Goal: Book appointment/travel/reservation

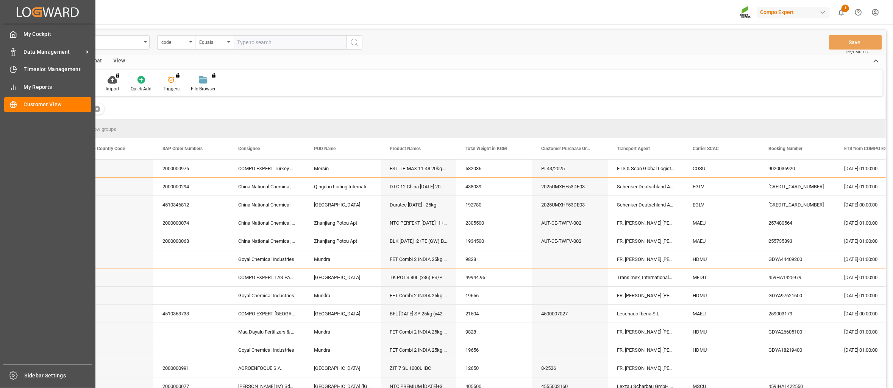
scroll to position [112, 0]
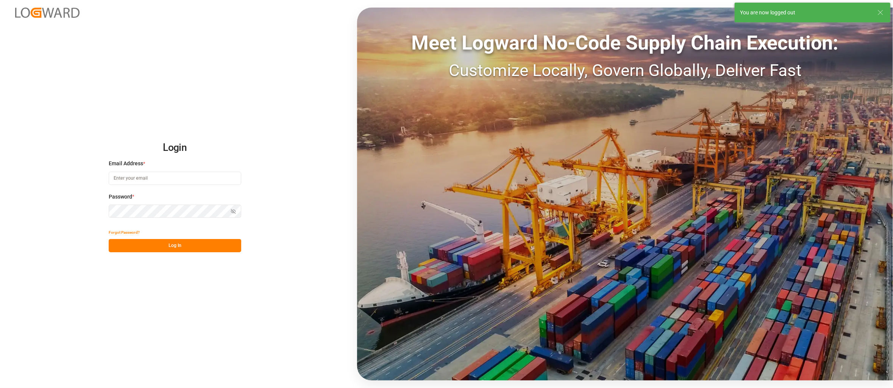
click at [353, 16] on div "Login Email Address * Password * Show password Forgot Password? Log In Meet Log…" at bounding box center [446, 194] width 893 height 388
type input "[EMAIL_ADDRESS][PERSON_NAME][DOMAIN_NAME]"
click at [190, 252] on button "Log In" at bounding box center [175, 245] width 133 height 13
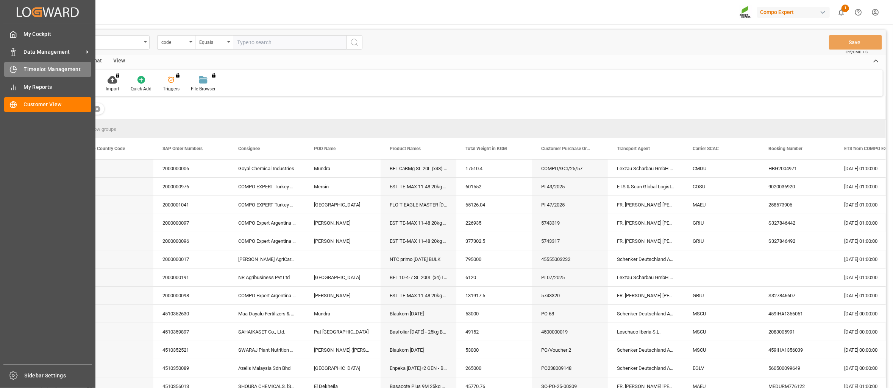
click at [27, 64] on div "Timeslot Management Timeslot Management" at bounding box center [47, 69] width 87 height 15
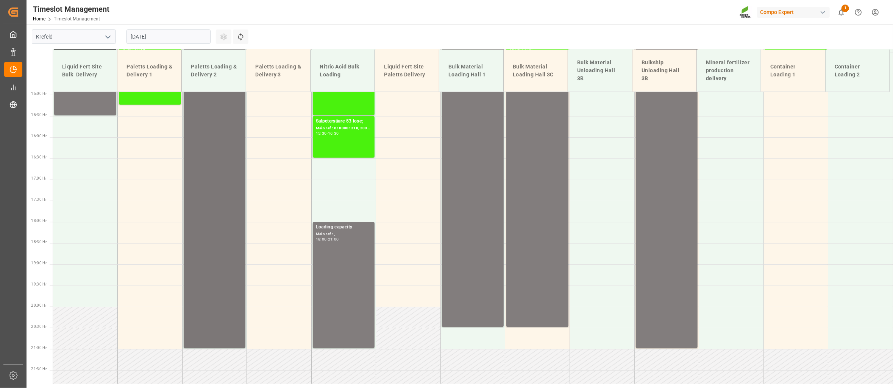
scroll to position [695, 0]
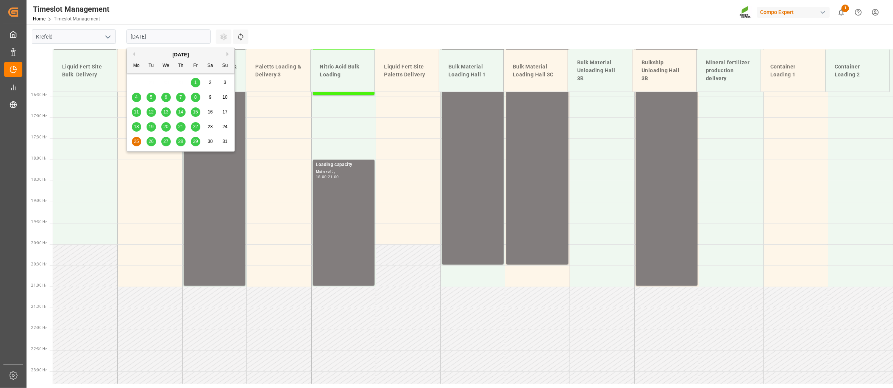
click at [166, 32] on input "[DATE]" at bounding box center [168, 37] width 84 height 14
click at [229, 54] on button "Next Month" at bounding box center [228, 54] width 5 height 5
click at [167, 83] on span "3" at bounding box center [166, 82] width 3 height 5
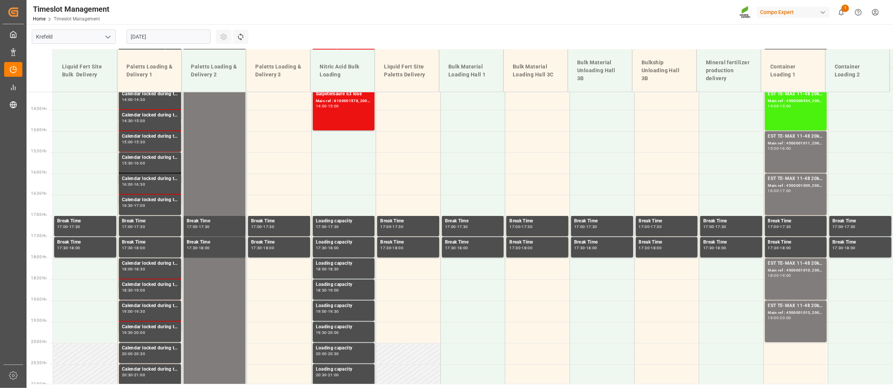
scroll to position [673, 0]
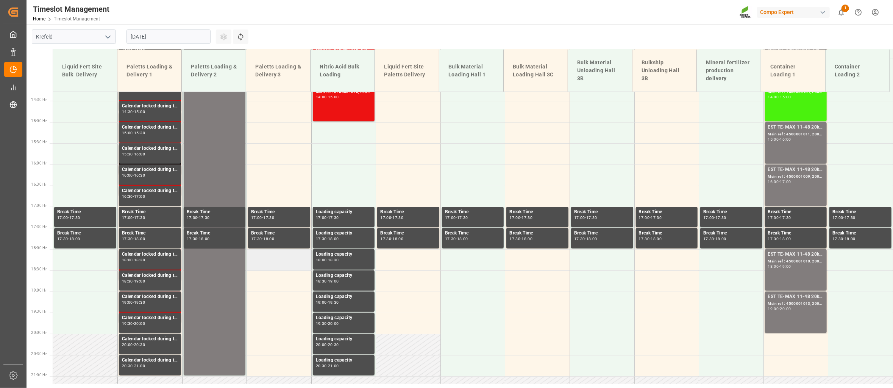
scroll to position [725, 0]
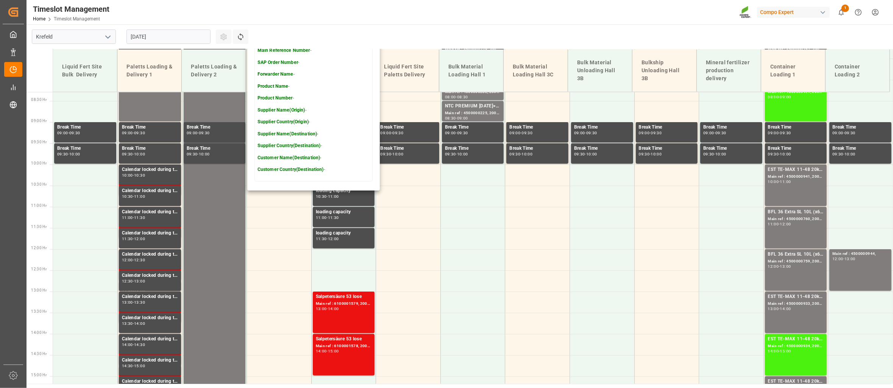
scroll to position [347, 0]
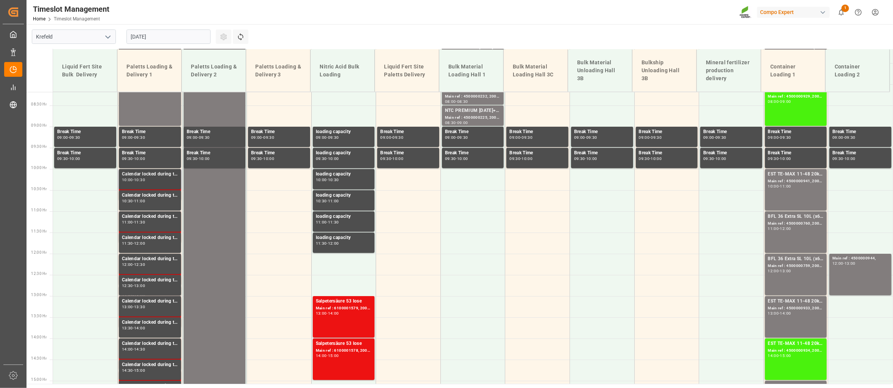
click at [132, 173] on div "Calendar locked during this period." at bounding box center [150, 175] width 56 height 8
click at [128, 198] on div "Calendar locked during this period." at bounding box center [150, 196] width 56 height 8
click at [145, 240] on div "Calendar locked during this period." at bounding box center [150, 238] width 56 height 8
click at [146, 210] on div "Calendar locked during this period. 10:30 - 11:00" at bounding box center [150, 200] width 62 height 20
click at [147, 148] on div "Break Time 09:30 - 10:00" at bounding box center [150, 158] width 62 height 20
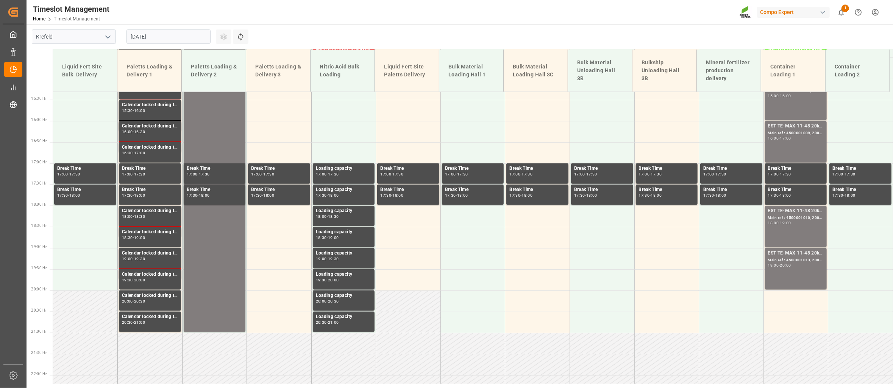
scroll to position [687, 0]
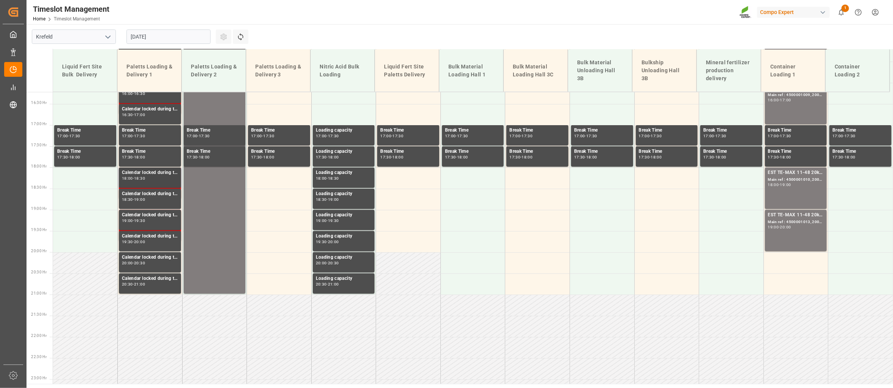
click at [151, 176] on div "Calendar locked during this period." at bounding box center [150, 173] width 56 height 8
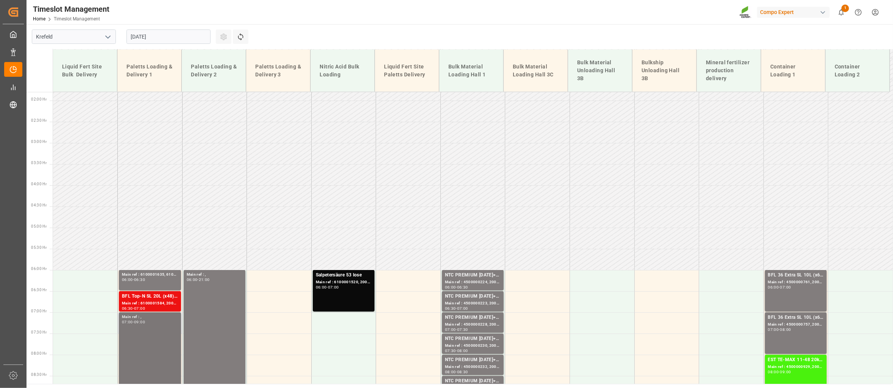
scroll to position [120, 0]
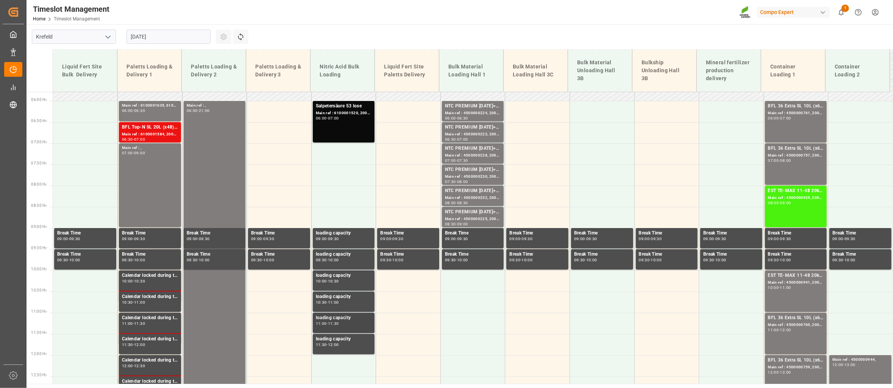
scroll to position [233, 0]
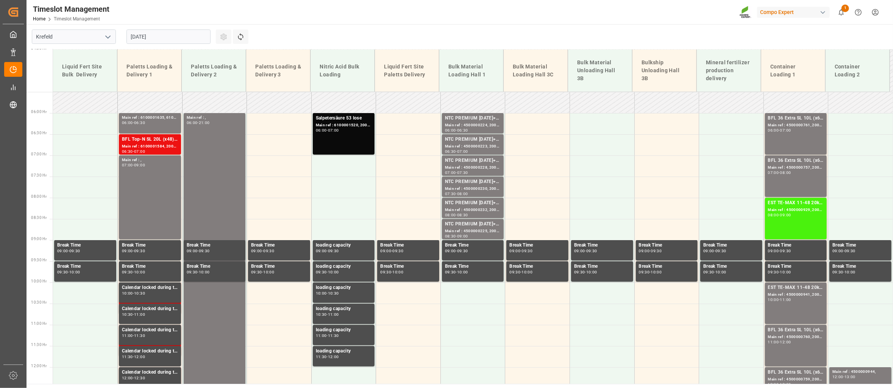
click at [201, 36] on input "[DATE]" at bounding box center [168, 37] width 84 height 14
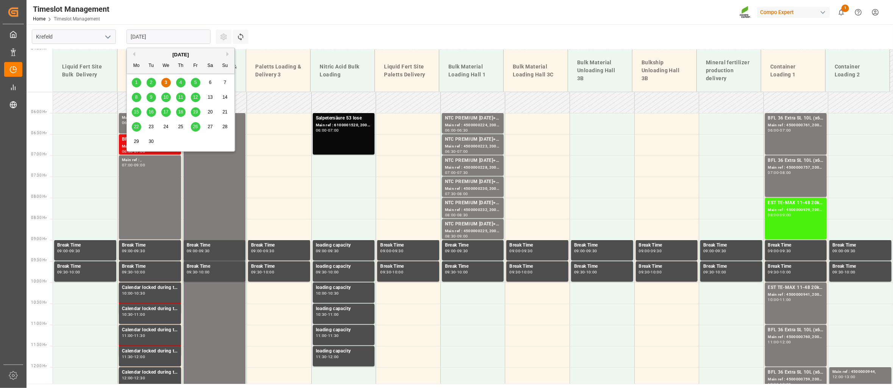
click at [183, 83] on div "4" at bounding box center [180, 82] width 9 height 9
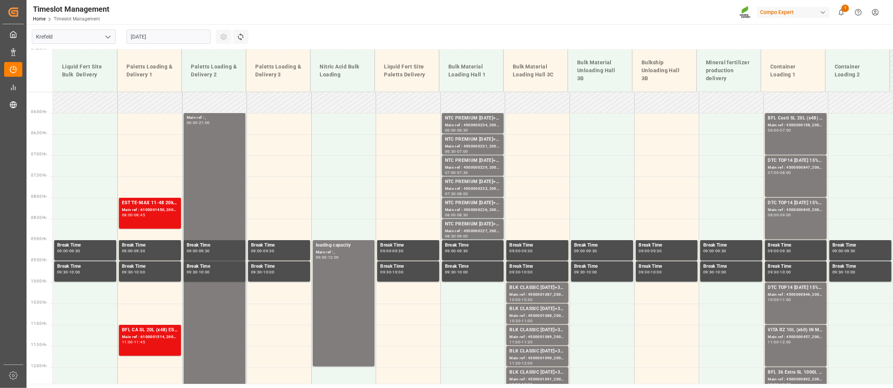
click at [147, 33] on input "[DATE]" at bounding box center [168, 37] width 84 height 14
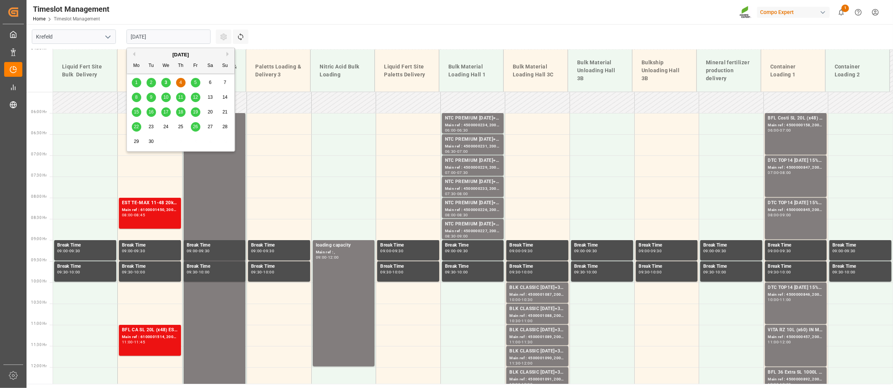
click at [150, 80] on div "2" at bounding box center [151, 82] width 9 height 9
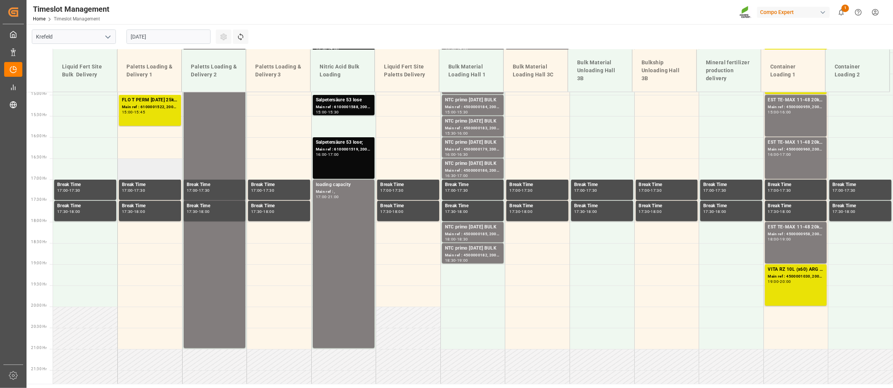
scroll to position [544, 0]
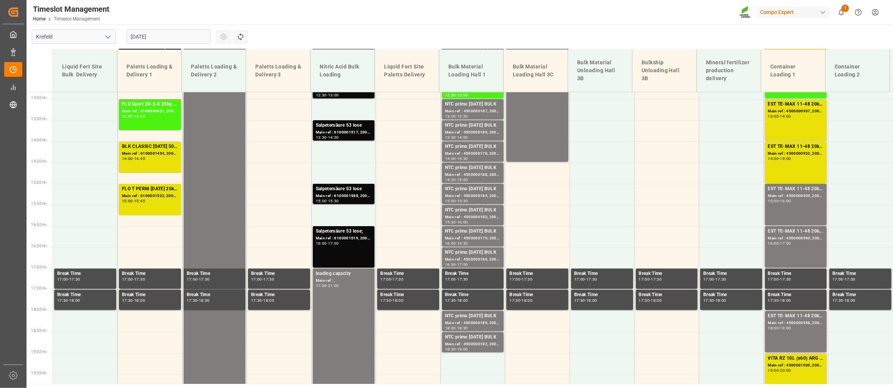
click at [162, 27] on div "[DATE]" at bounding box center [168, 36] width 95 height 25
click at [163, 34] on input "[DATE]" at bounding box center [168, 37] width 84 height 14
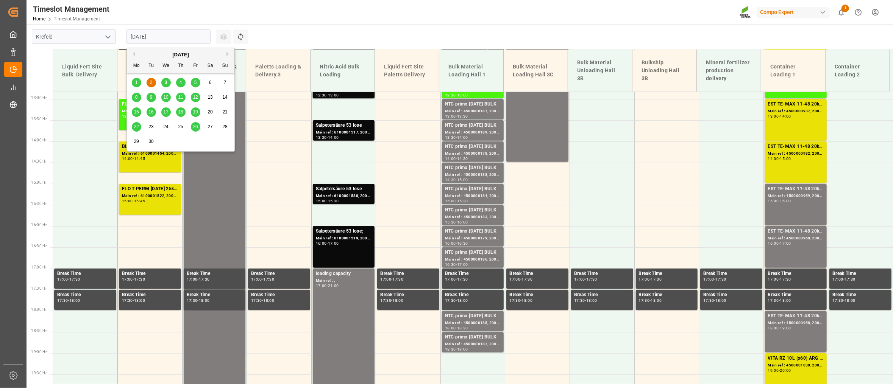
click at [169, 82] on div "3" at bounding box center [165, 82] width 9 height 9
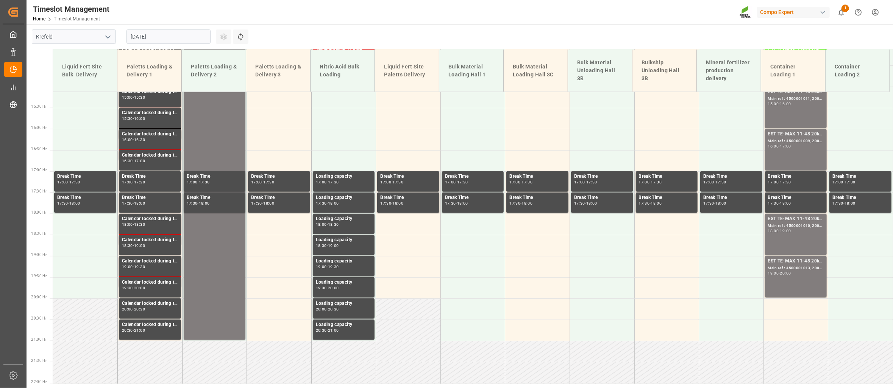
scroll to position [658, 0]
